Goal: Information Seeking & Learning: Find specific fact

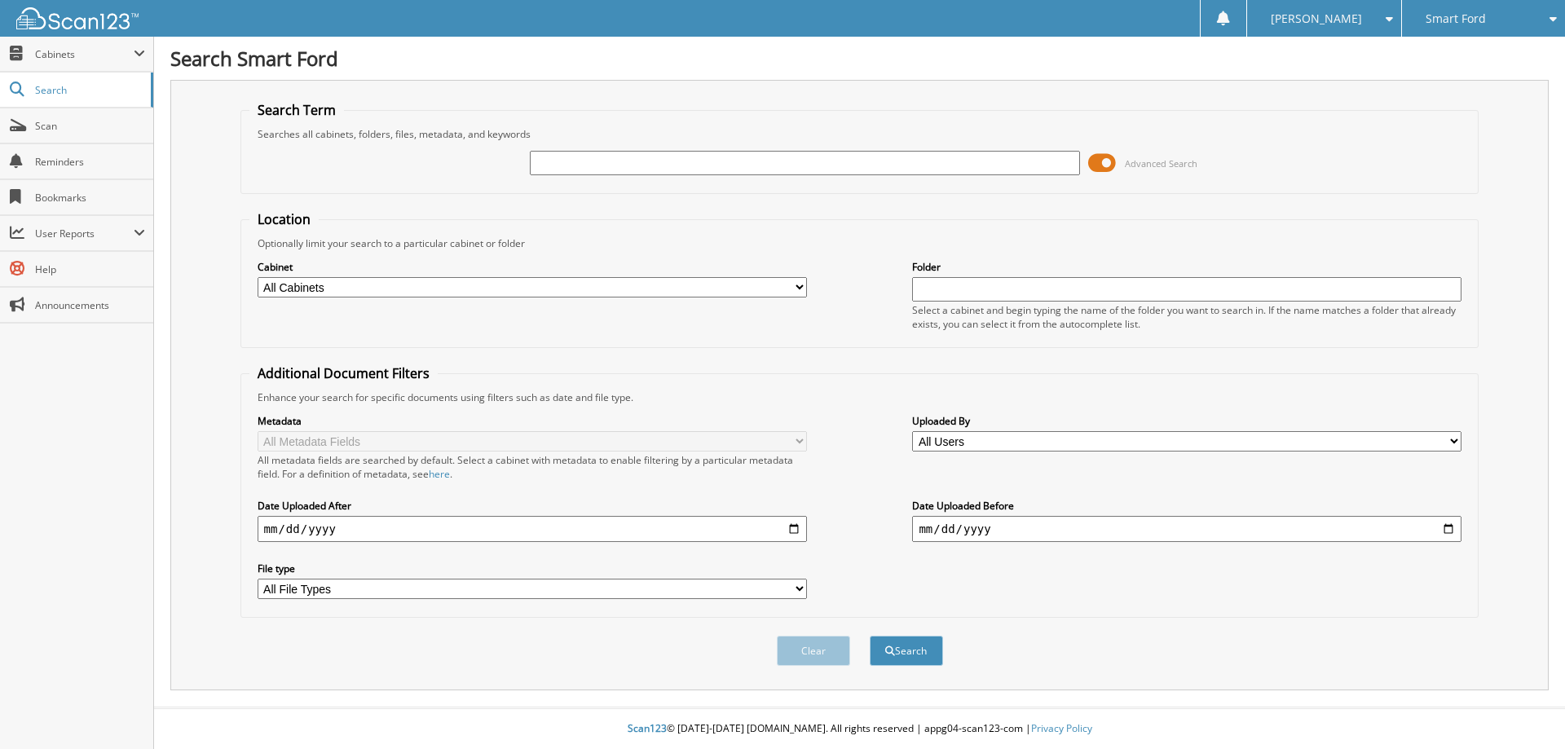
click at [1100, 168] on span at bounding box center [1102, 163] width 28 height 24
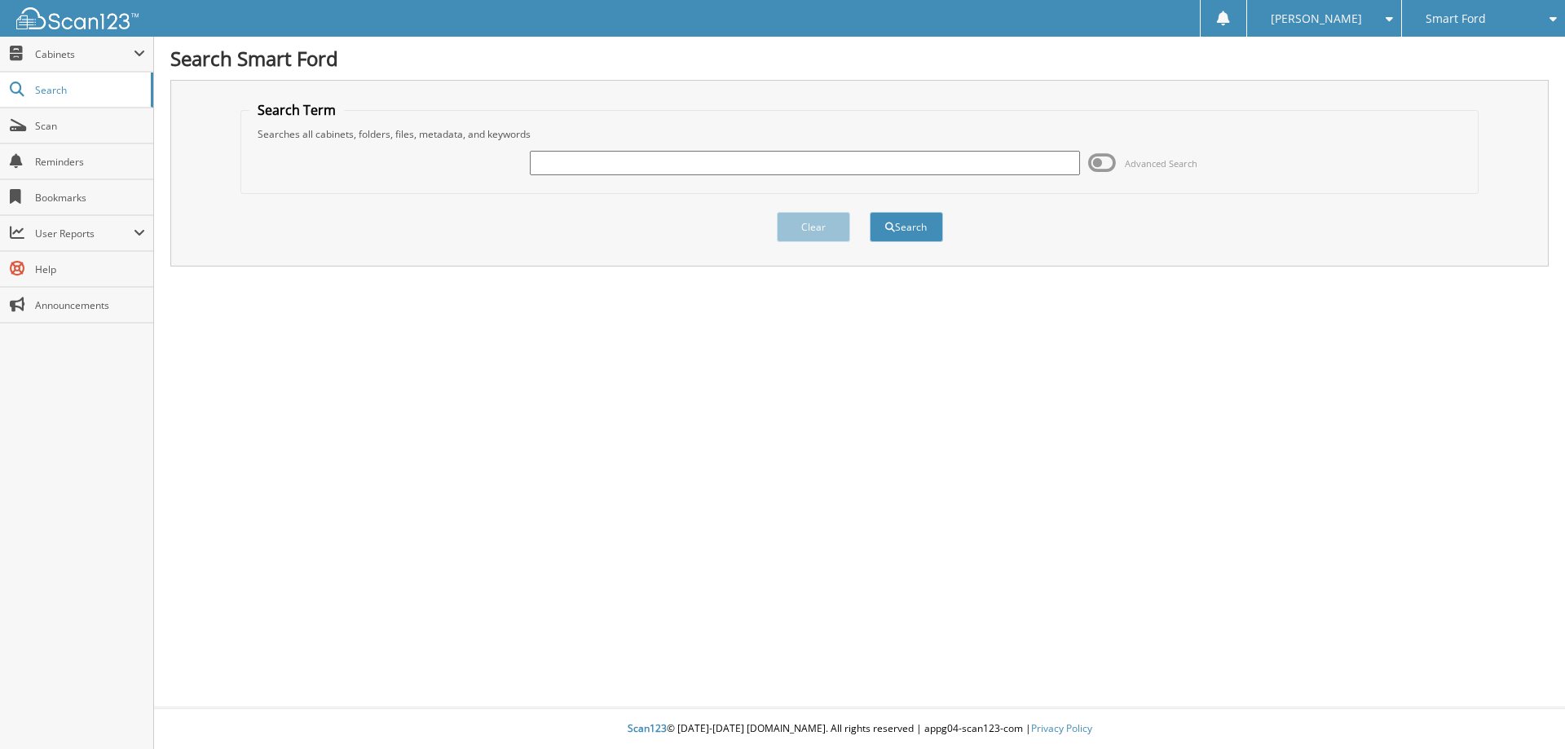
click at [583, 169] on input "text" at bounding box center [805, 163] width 550 height 24
type input "6023030"
click at [870, 212] on button "Search" at bounding box center [906, 227] width 73 height 30
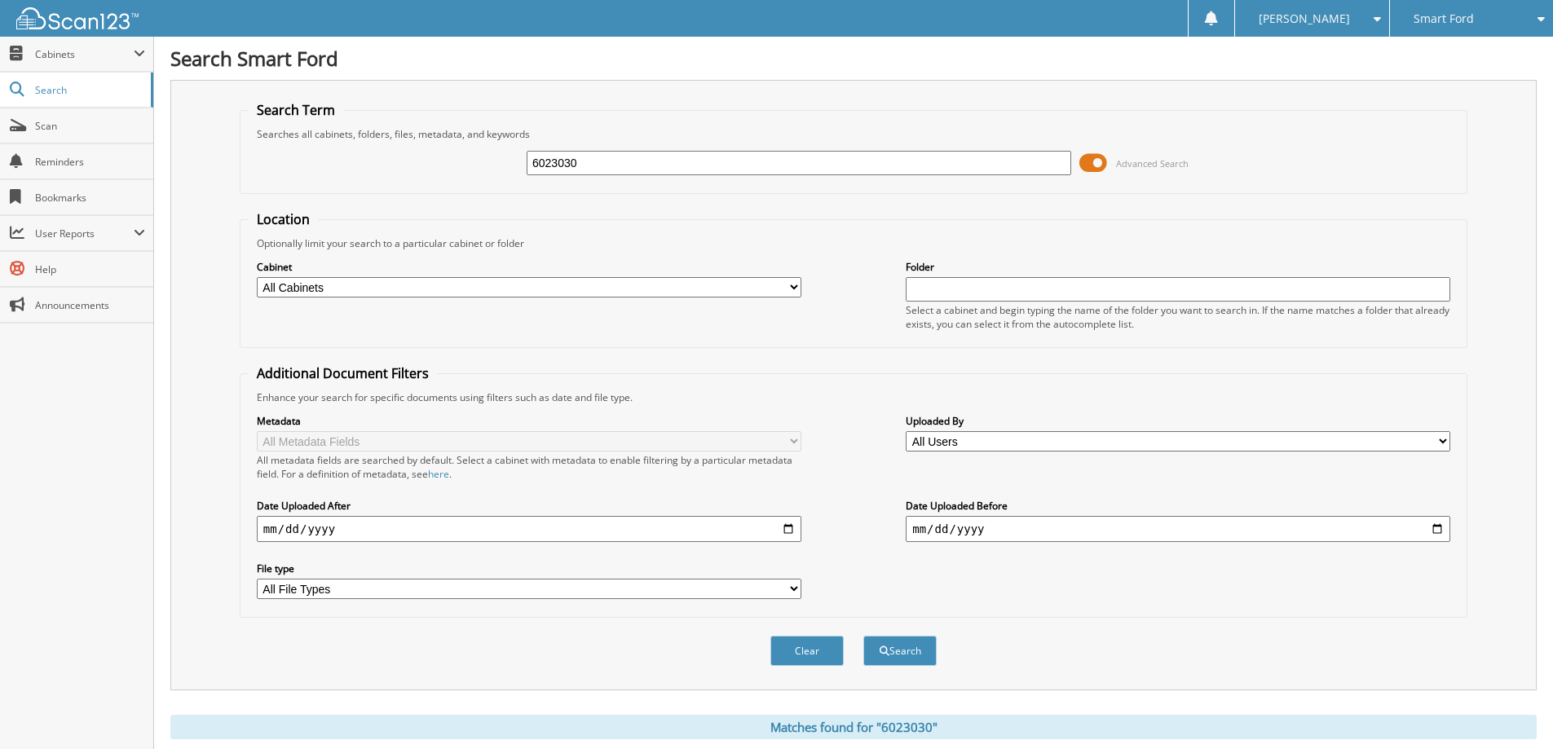
click at [1092, 164] on span at bounding box center [1093, 163] width 28 height 24
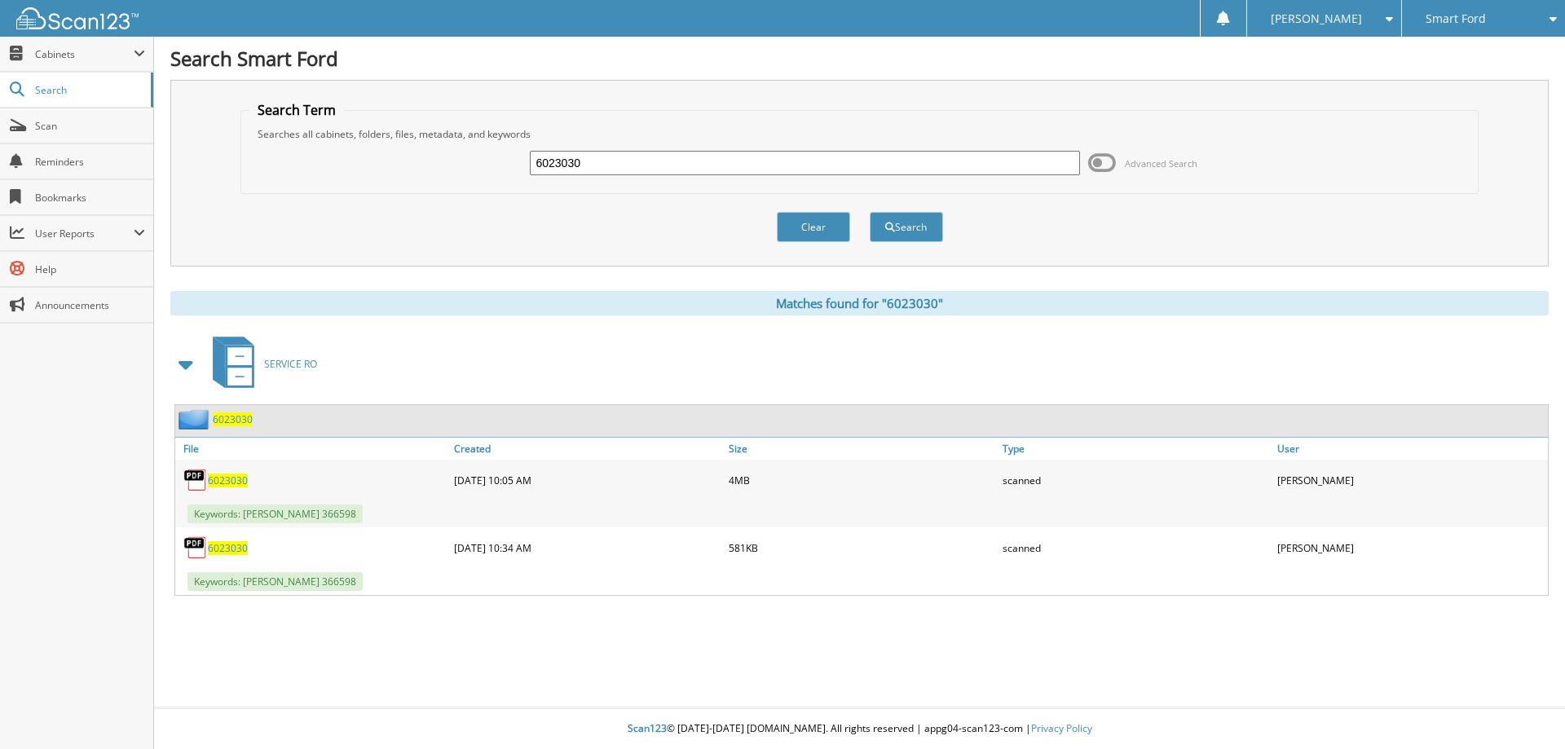
click at [221, 480] on span "6023030" at bounding box center [228, 481] width 40 height 14
